Goal: Find specific page/section: Find specific page/section

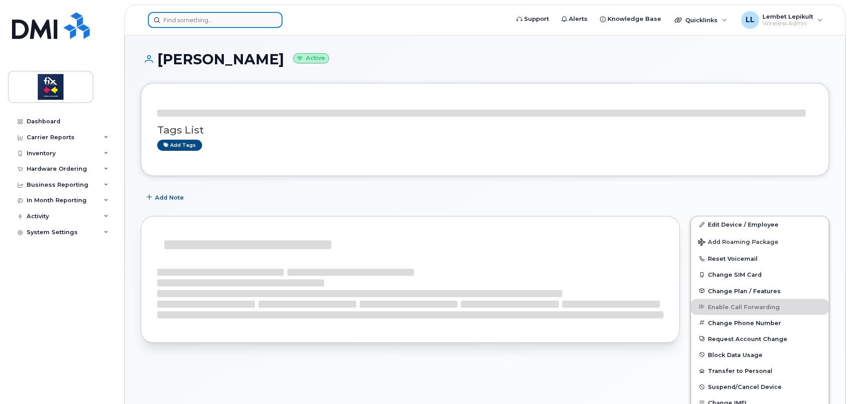
click at [177, 21] on input at bounding box center [215, 20] width 134 height 16
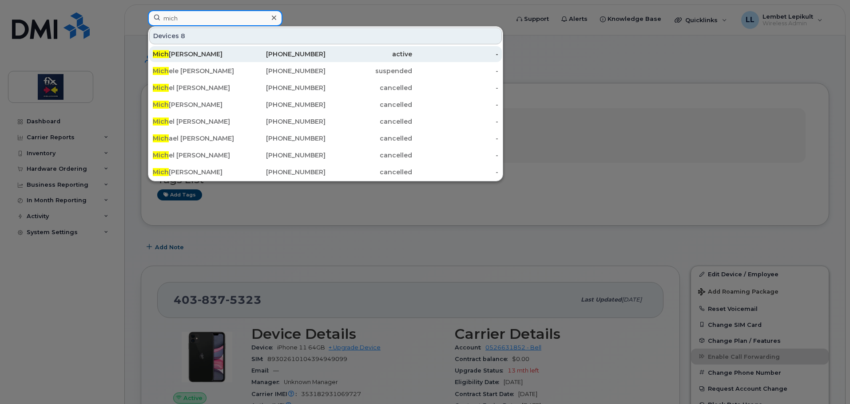
type input "mich"
click at [202, 52] on div "Mich [PERSON_NAME]" at bounding box center [196, 54] width 87 height 9
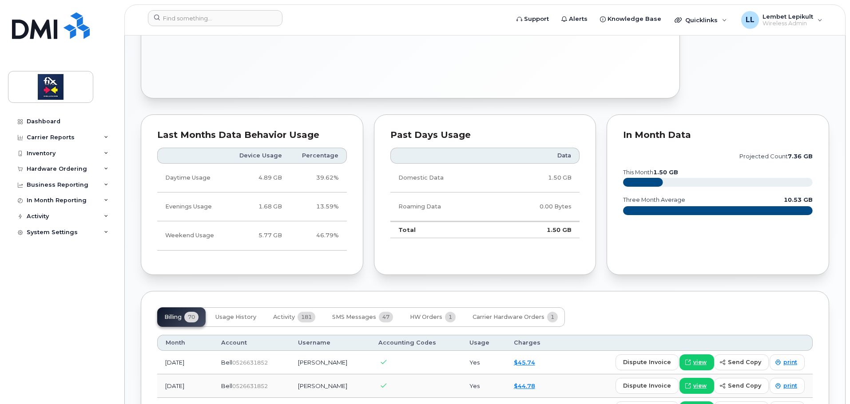
scroll to position [133, 0]
